Goal: Browse casually

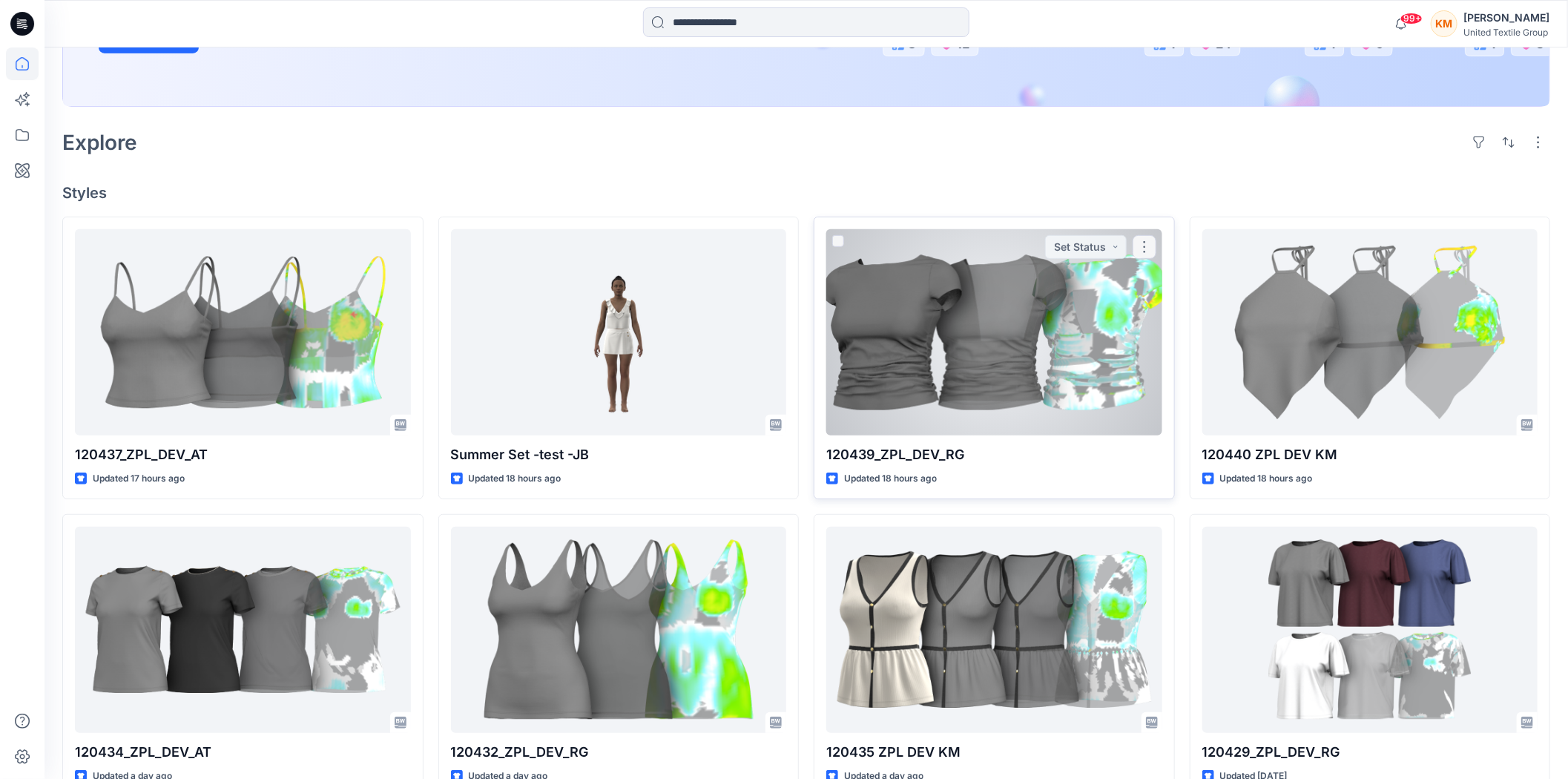
scroll to position [329, 0]
click at [953, 325] on div at bounding box center [994, 330] width 336 height 206
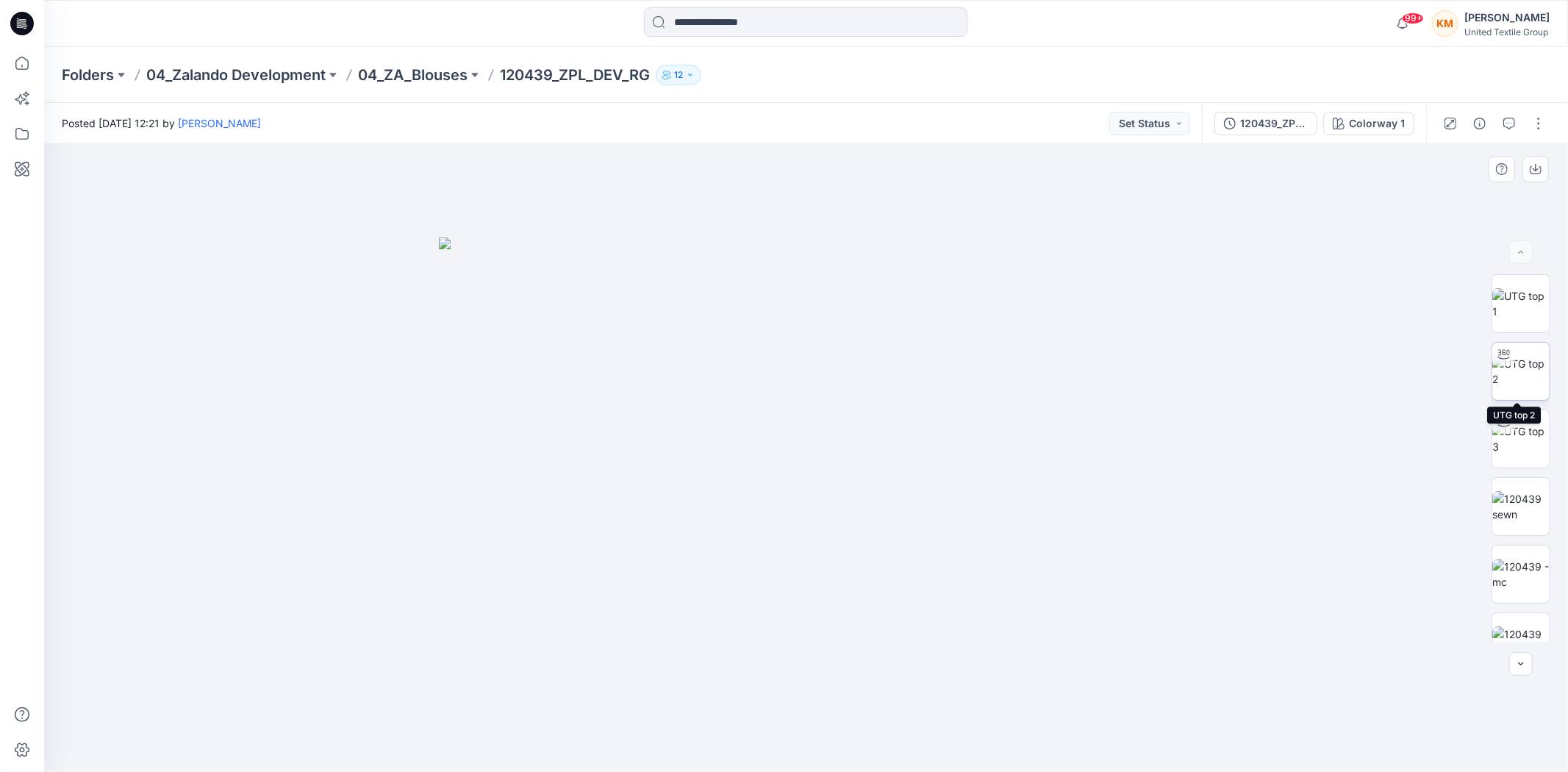
click at [1511, 376] on img at bounding box center [1521, 371] width 58 height 31
drag, startPoint x: 901, startPoint y: 753, endPoint x: 839, endPoint y: 718, distance: 71.2
click at [839, 718] on icon at bounding box center [808, 728] width 445 height 55
click at [1500, 561] on img at bounding box center [1521, 574] width 58 height 31
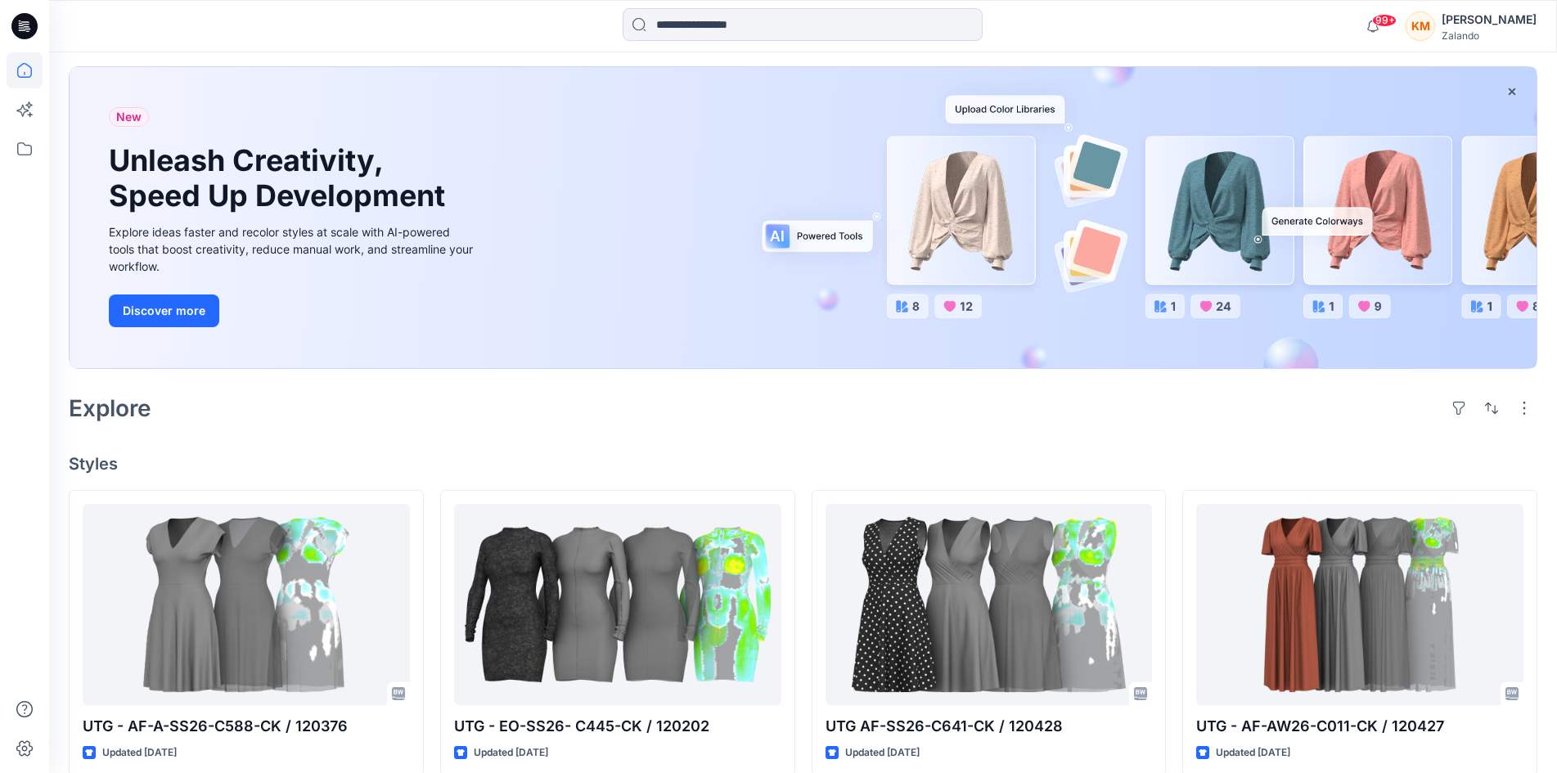
scroll to position [164, 0]
